Goal: Task Accomplishment & Management: Manage account settings

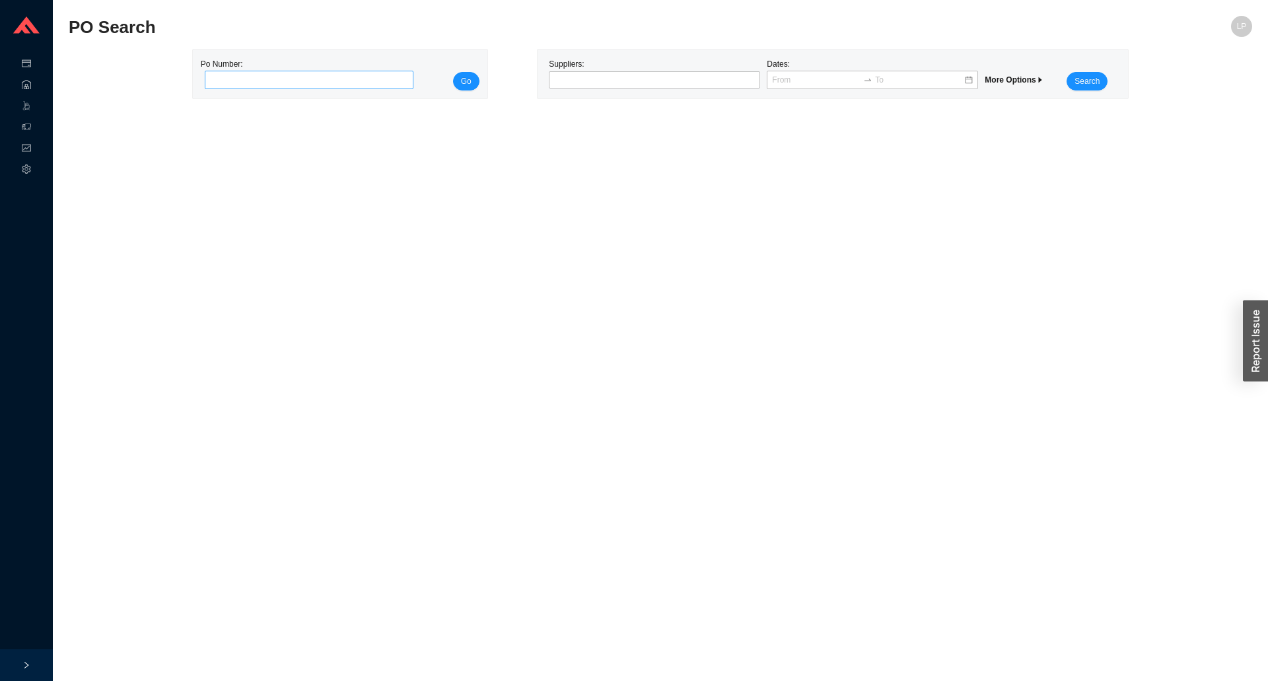
click at [385, 73] on input "tel" at bounding box center [309, 80] width 209 height 18
type input "985442"
click at [469, 84] on span "Go" at bounding box center [466, 81] width 11 height 13
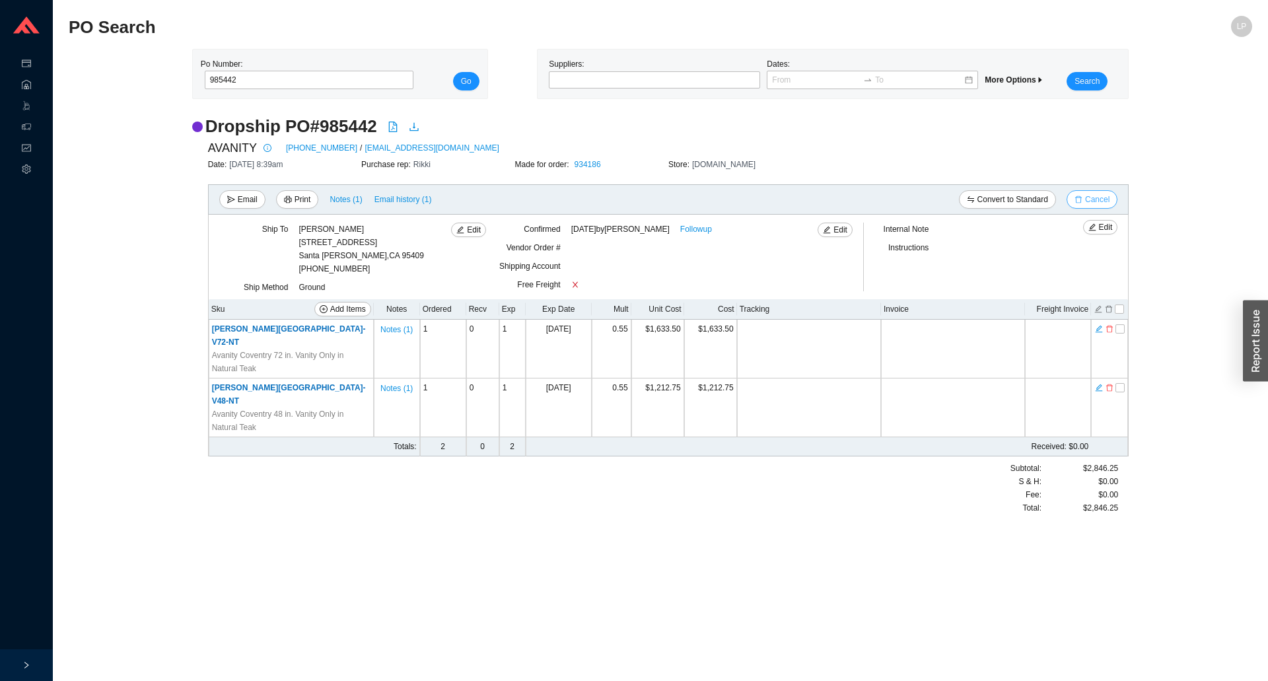
click at [1088, 203] on span "Cancel" at bounding box center [1097, 199] width 24 height 13
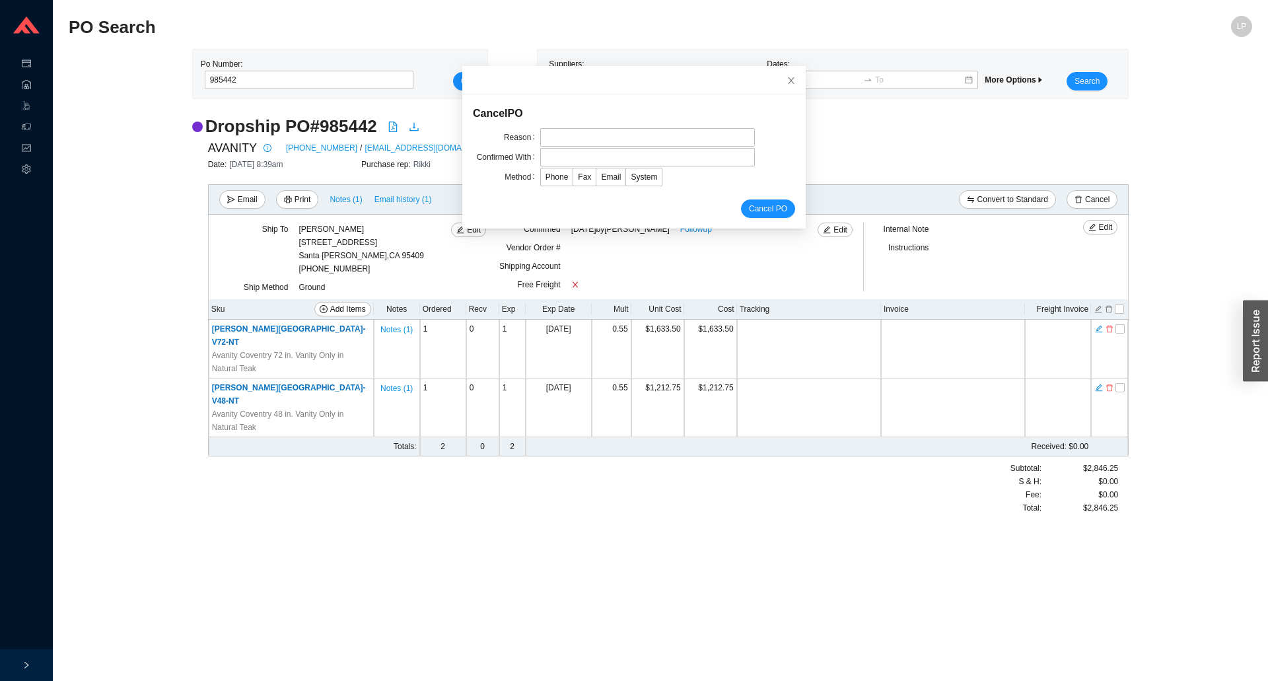
click at [599, 123] on form "Cancel PO Reason Confirmed With Method Phone Fax Email System Cancel PO" at bounding box center [634, 161] width 322 height 113
click at [593, 132] on input "text" at bounding box center [647, 137] width 215 height 18
click at [592, 141] on input "text" at bounding box center [647, 137] width 215 height 18
type input "lead time"
drag, startPoint x: 580, startPoint y: 162, endPoint x: 585, endPoint y: 174, distance: 13.0
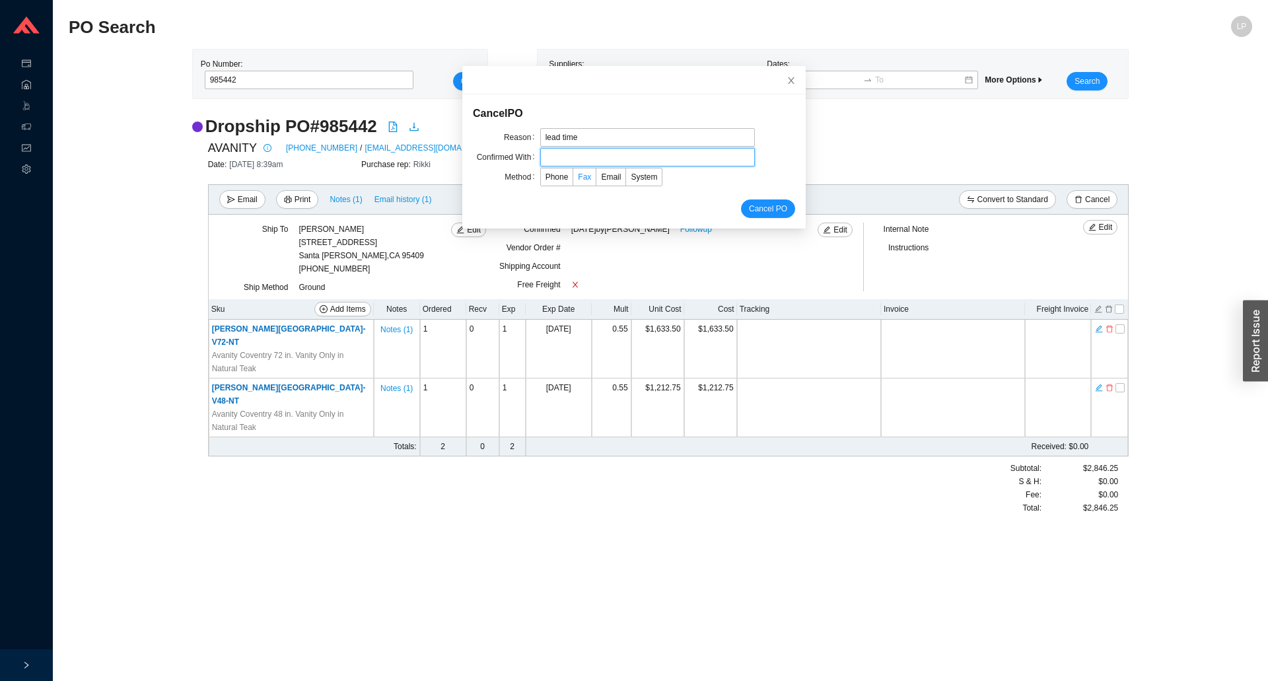
click at [580, 162] on input "text" at bounding box center [647, 157] width 215 height 18
type input "jacky"
drag, startPoint x: 582, startPoint y: 178, endPoint x: 596, endPoint y: 175, distance: 14.9
click at [588, 175] on div "Phone Fax Email System" at bounding box center [647, 177] width 215 height 18
click at [601, 175] on span "Email" at bounding box center [611, 176] width 20 height 9
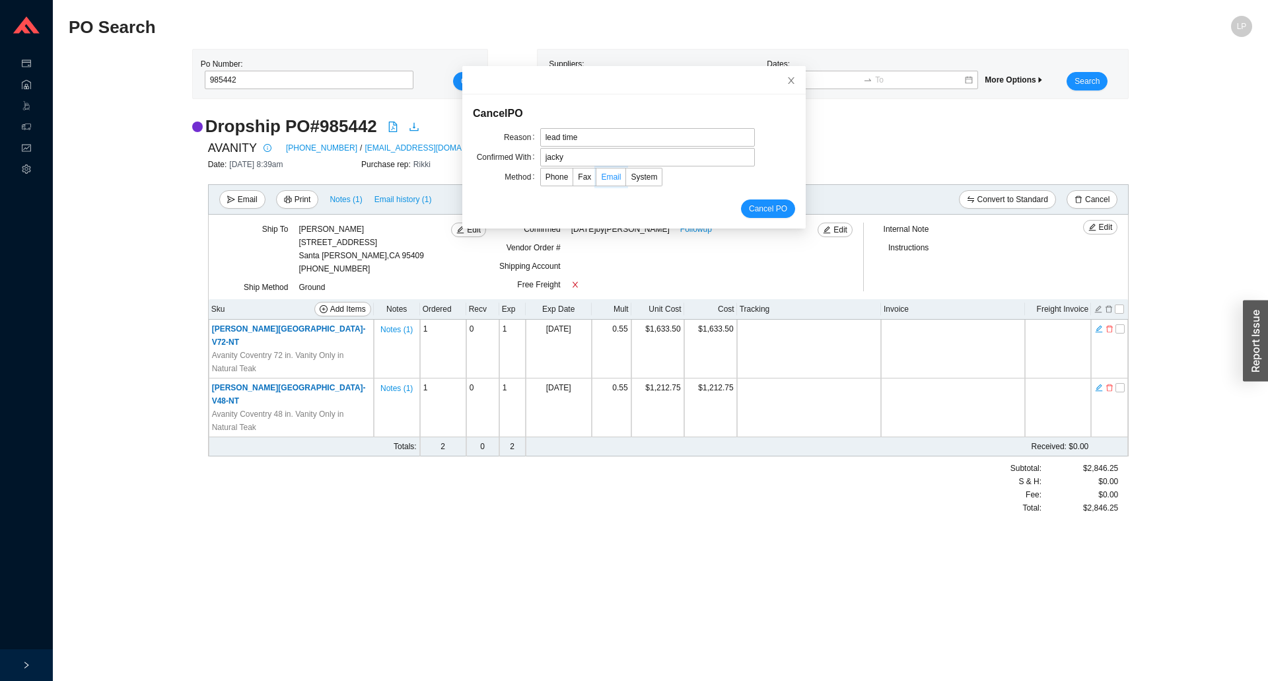
click at [596, 180] on input "Email" at bounding box center [596, 180] width 0 height 0
click at [752, 210] on span "Cancel PO" at bounding box center [768, 208] width 38 height 13
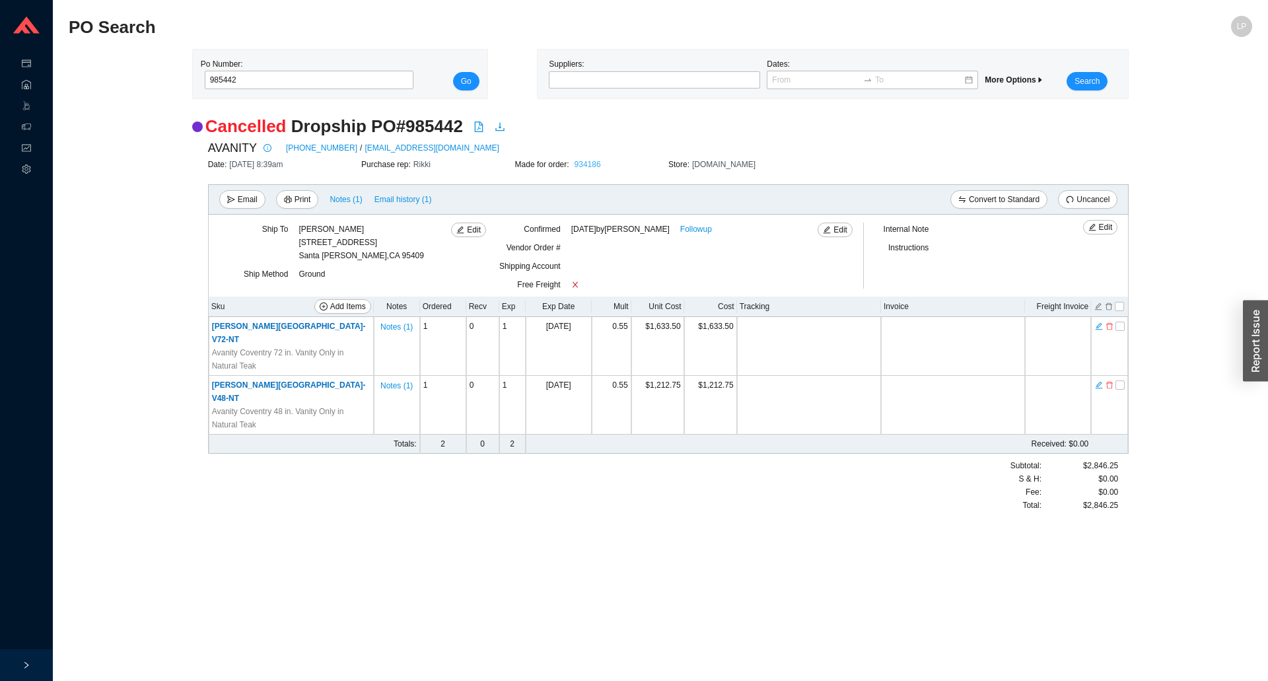
click at [583, 162] on link "934186" at bounding box center [587, 164] width 26 height 9
